Goal: Find specific page/section: Find specific page/section

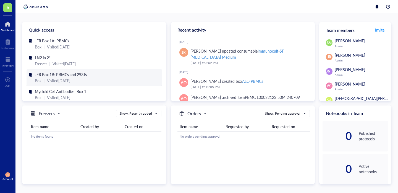
click at [49, 78] on div "Visited [DATE]" at bounding box center [58, 80] width 23 height 6
